Goal: Task Accomplishment & Management: Manage account settings

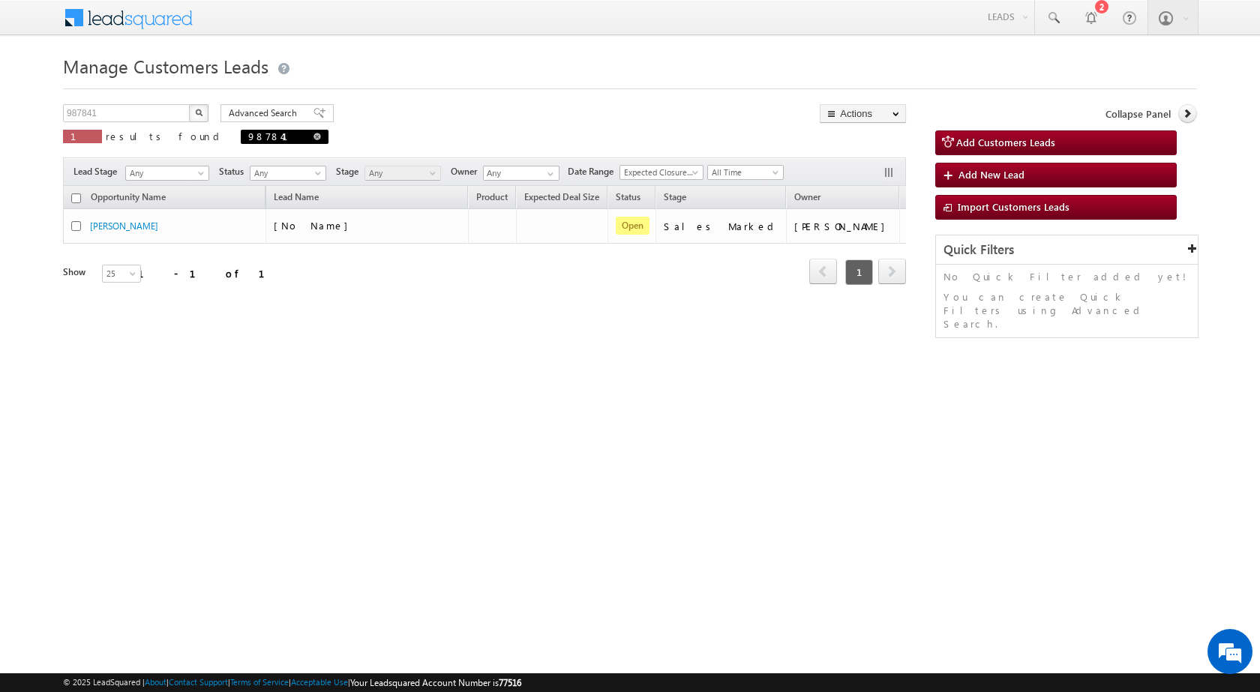
click at [313, 141] on link at bounding box center [316, 136] width 7 height 13
type input "Search Customers Leads"
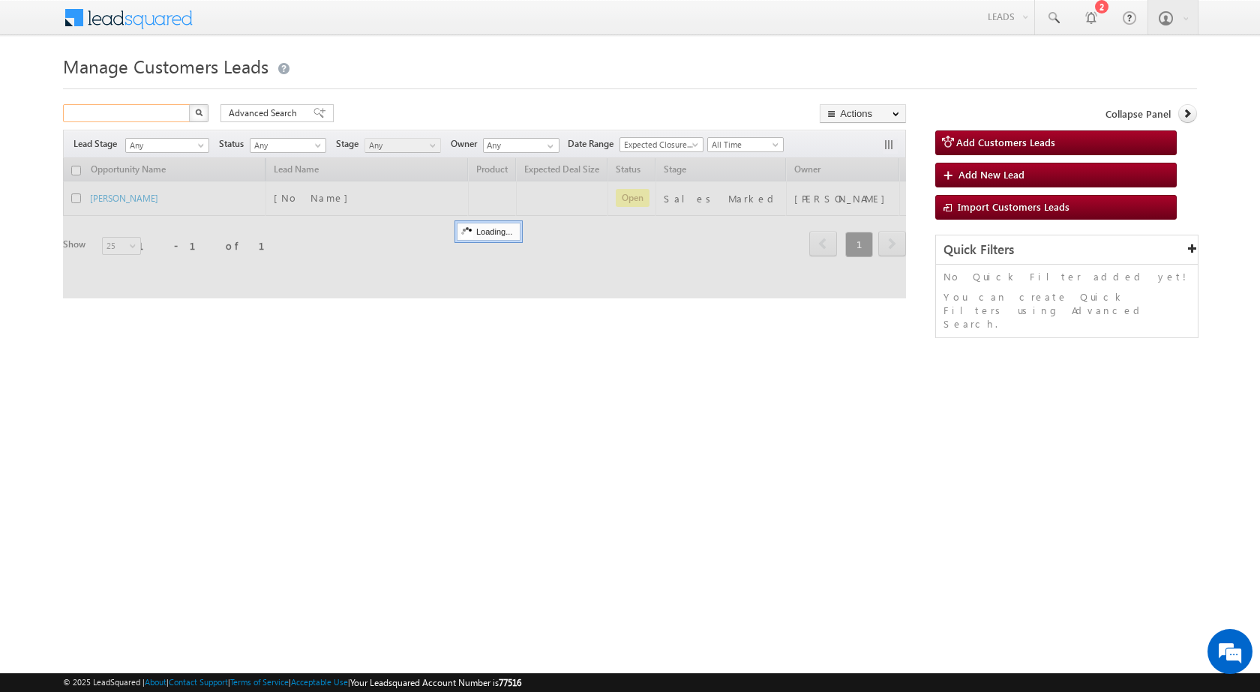
click at [162, 118] on input "text" at bounding box center [127, 113] width 128 height 18
paste input "990152"
type input "990152"
click at [196, 116] on button "button" at bounding box center [198, 113] width 19 height 18
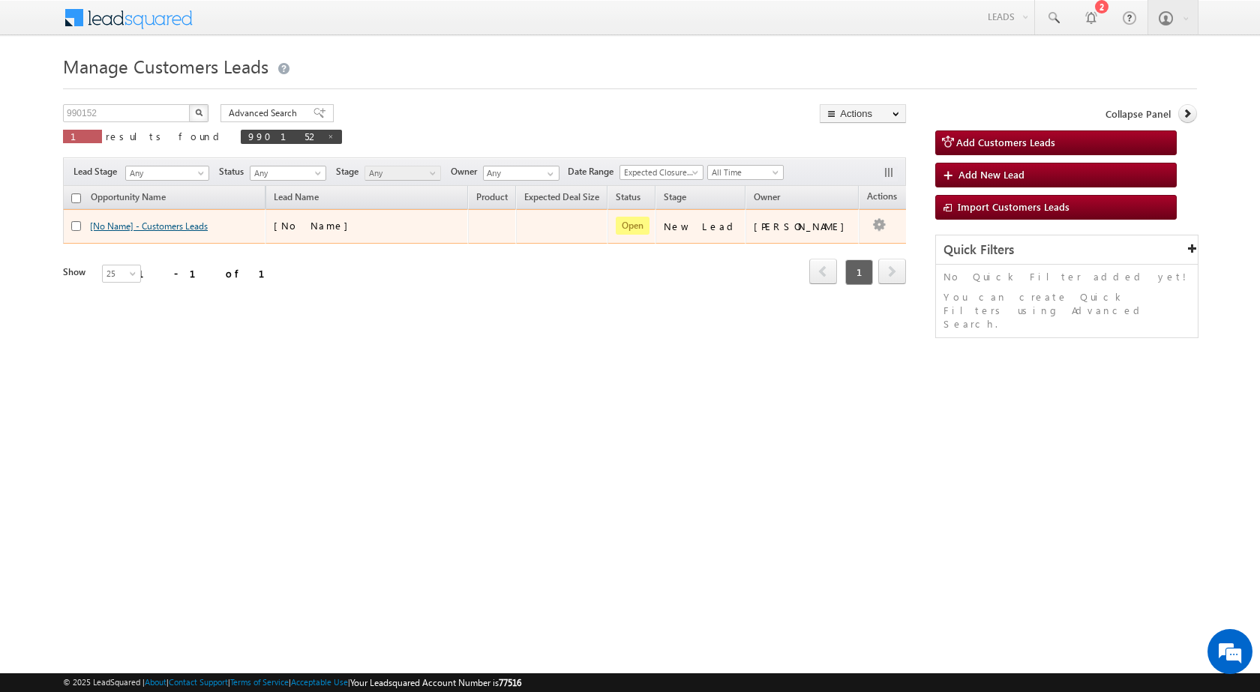
click at [153, 227] on link "[No Name] - Customers Leads" at bounding box center [149, 225] width 118 height 11
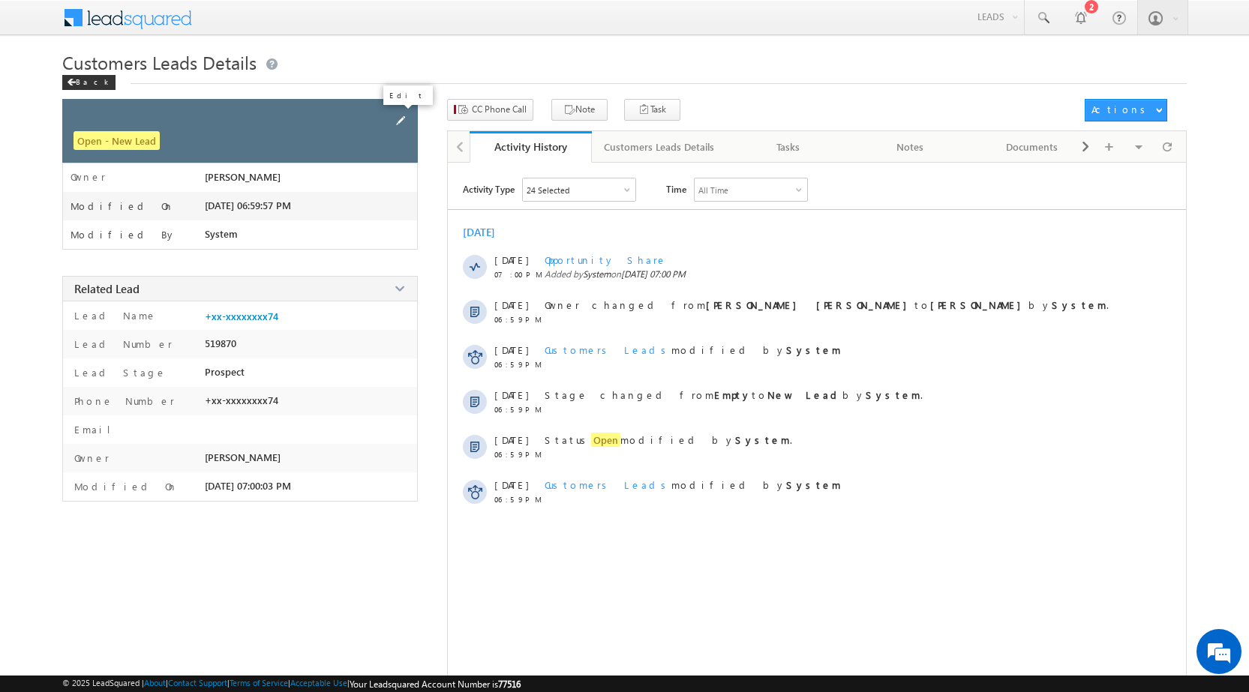
click at [397, 117] on span at bounding box center [400, 120] width 16 height 16
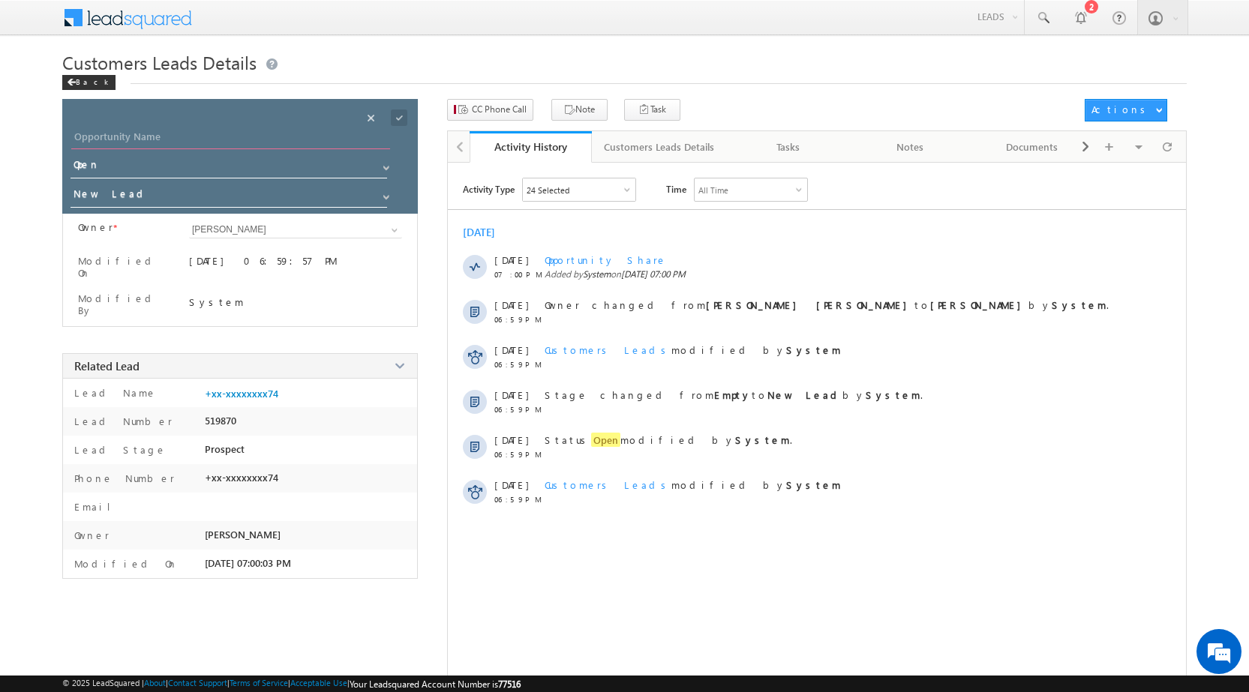
click at [202, 138] on input "Opportunity Name" at bounding box center [230, 138] width 319 height 21
paste input "[PERSON_NAME]"
type input "[PERSON_NAME]"
click at [197, 198] on input "New Lead" at bounding box center [229, 196] width 318 height 24
click at [189, 219] on link "Sales Marked" at bounding box center [229, 216] width 318 height 17
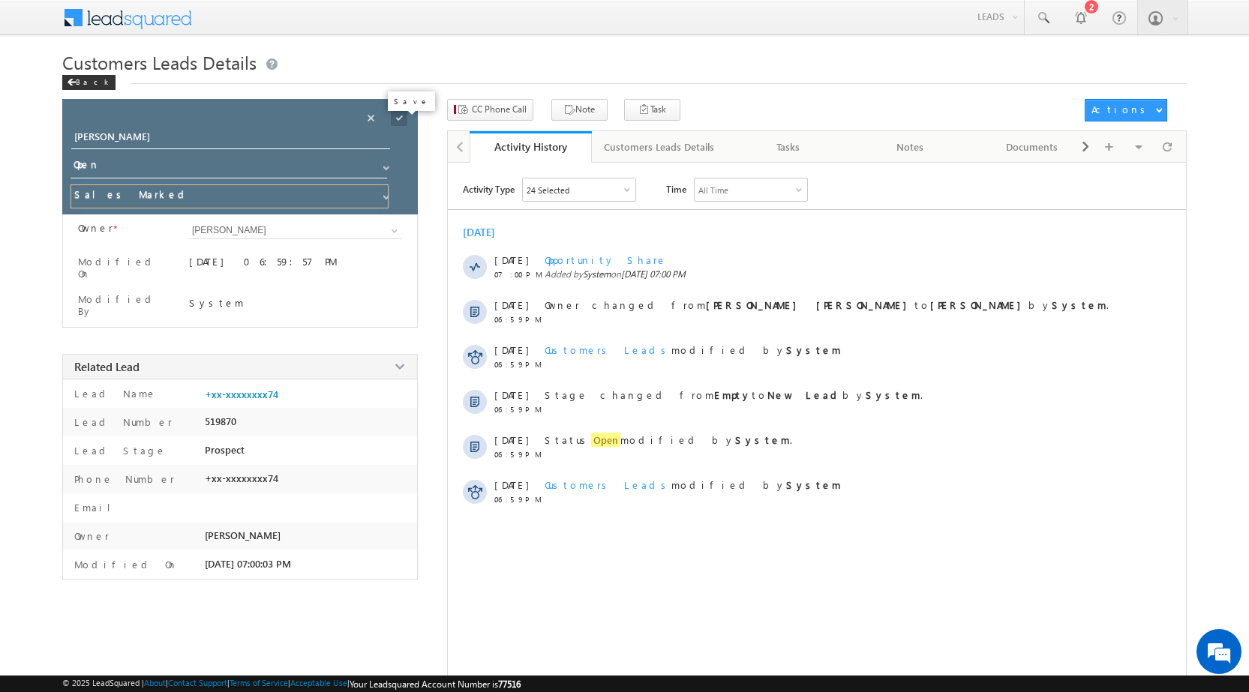
type input "Sales Marked"
click at [399, 116] on span at bounding box center [399, 117] width 16 height 16
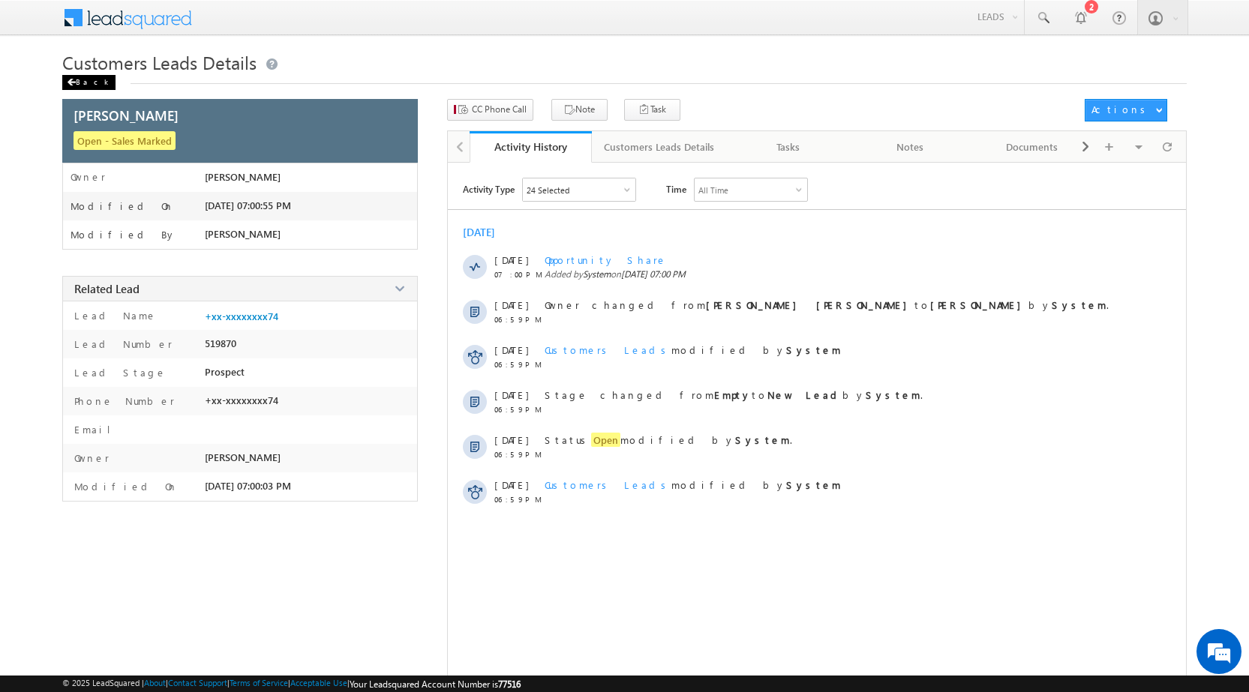
click at [70, 84] on span at bounding box center [71, 82] width 9 height 7
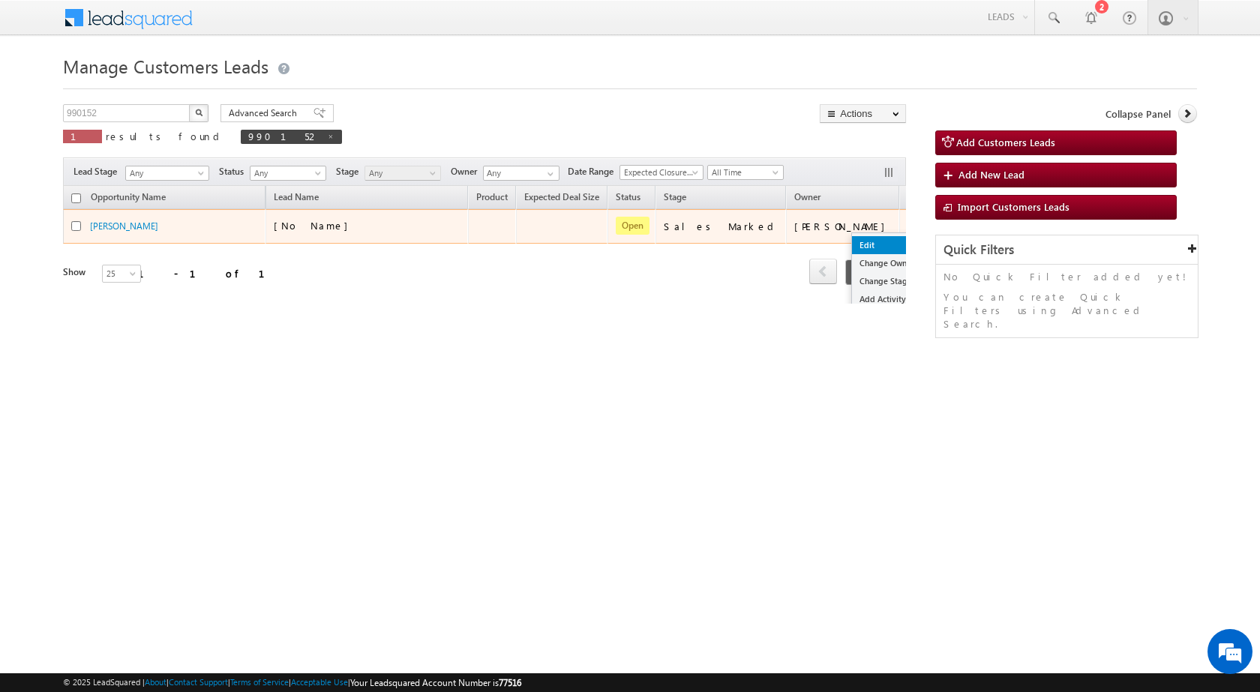
click at [852, 239] on link "Edit" at bounding box center [889, 245] width 75 height 18
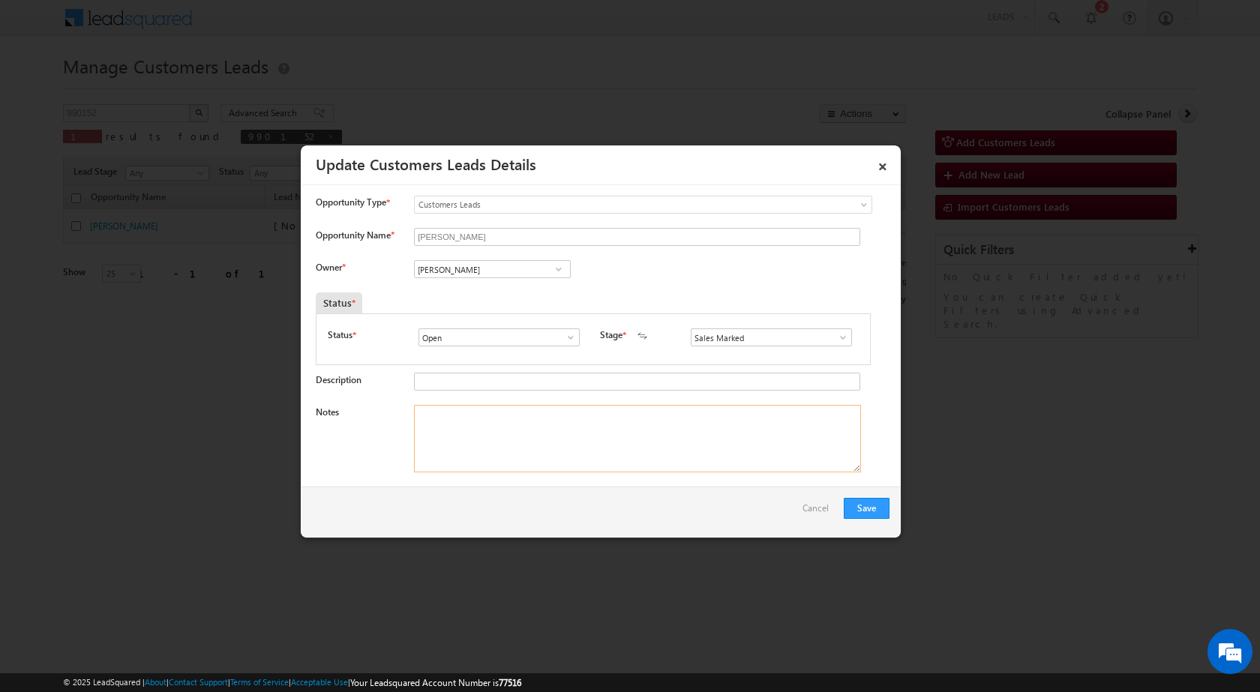
click at [586, 467] on textarea "Notes" at bounding box center [637, 438] width 447 height 67
paste textarea "Ref - 8827006774 / [PERSON_NAME] / Purchase Case / Lv – 25 lac / registry / Nag…"
type textarea "Ref - 8827006774 / [PERSON_NAME] / Purchase Case / Lv – 25 lac / registry / Nag…"
click at [474, 273] on input "[PERSON_NAME]" at bounding box center [492, 269] width 157 height 18
paste input "[EMAIL_ADDRESS][DOMAIN_NAME]"
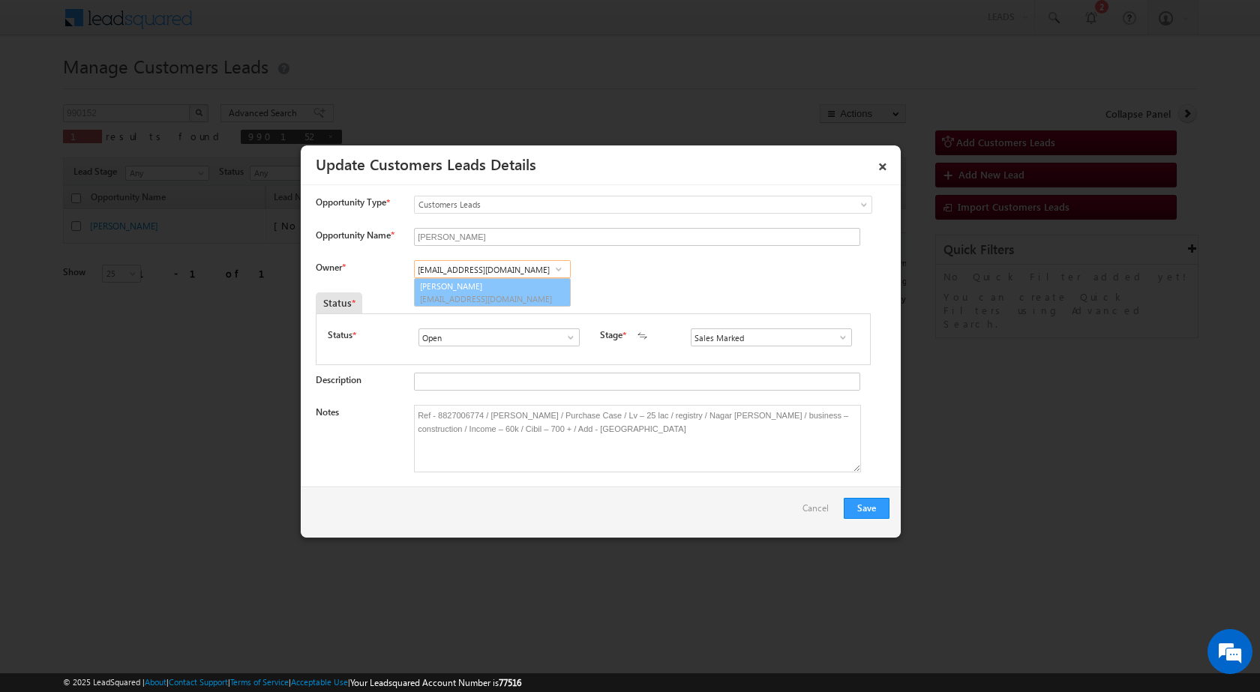
click at [473, 292] on link "[PERSON_NAME] [PERSON_NAME][EMAIL_ADDRESS][DOMAIN_NAME]" at bounding box center [492, 292] width 157 height 28
type input "[PERSON_NAME]"
click at [871, 512] on button "Save" at bounding box center [867, 508] width 46 height 21
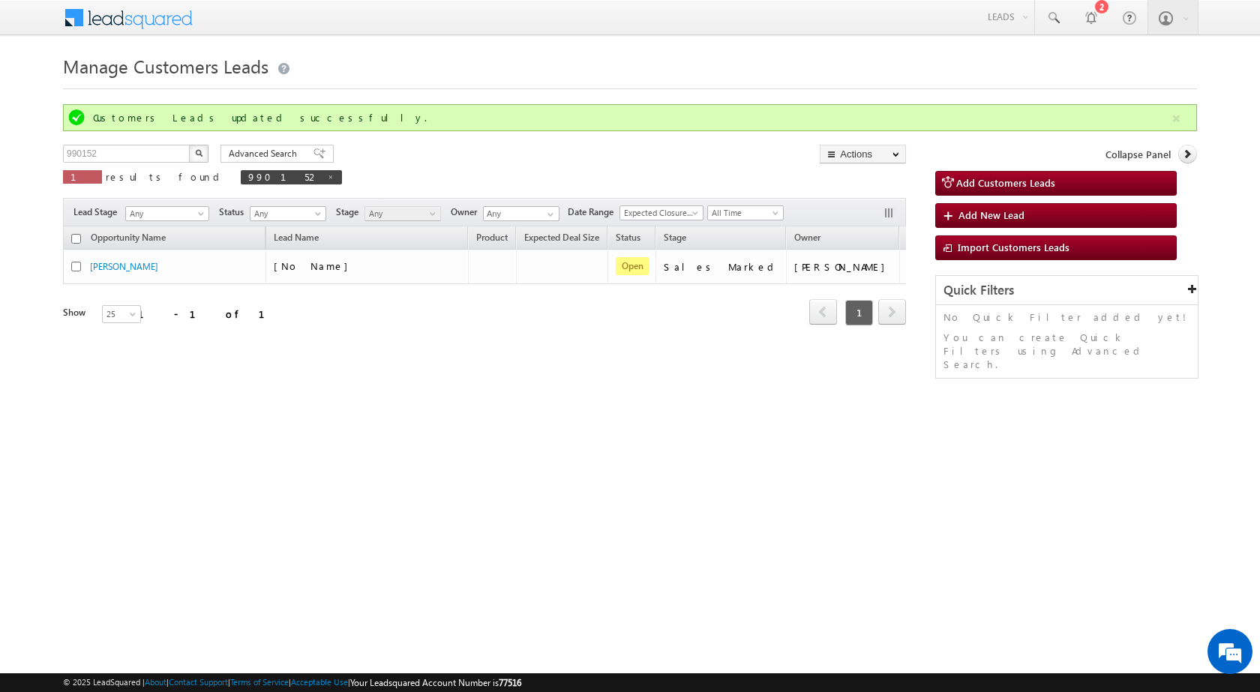
drag, startPoint x: 454, startPoint y: 559, endPoint x: 0, endPoint y: 72, distance: 665.9
click at [453, 463] on html "Menu [PERSON_NAME] sitar a5@ks erve." at bounding box center [630, 231] width 1260 height 463
